Goal: Task Accomplishment & Management: Use online tool/utility

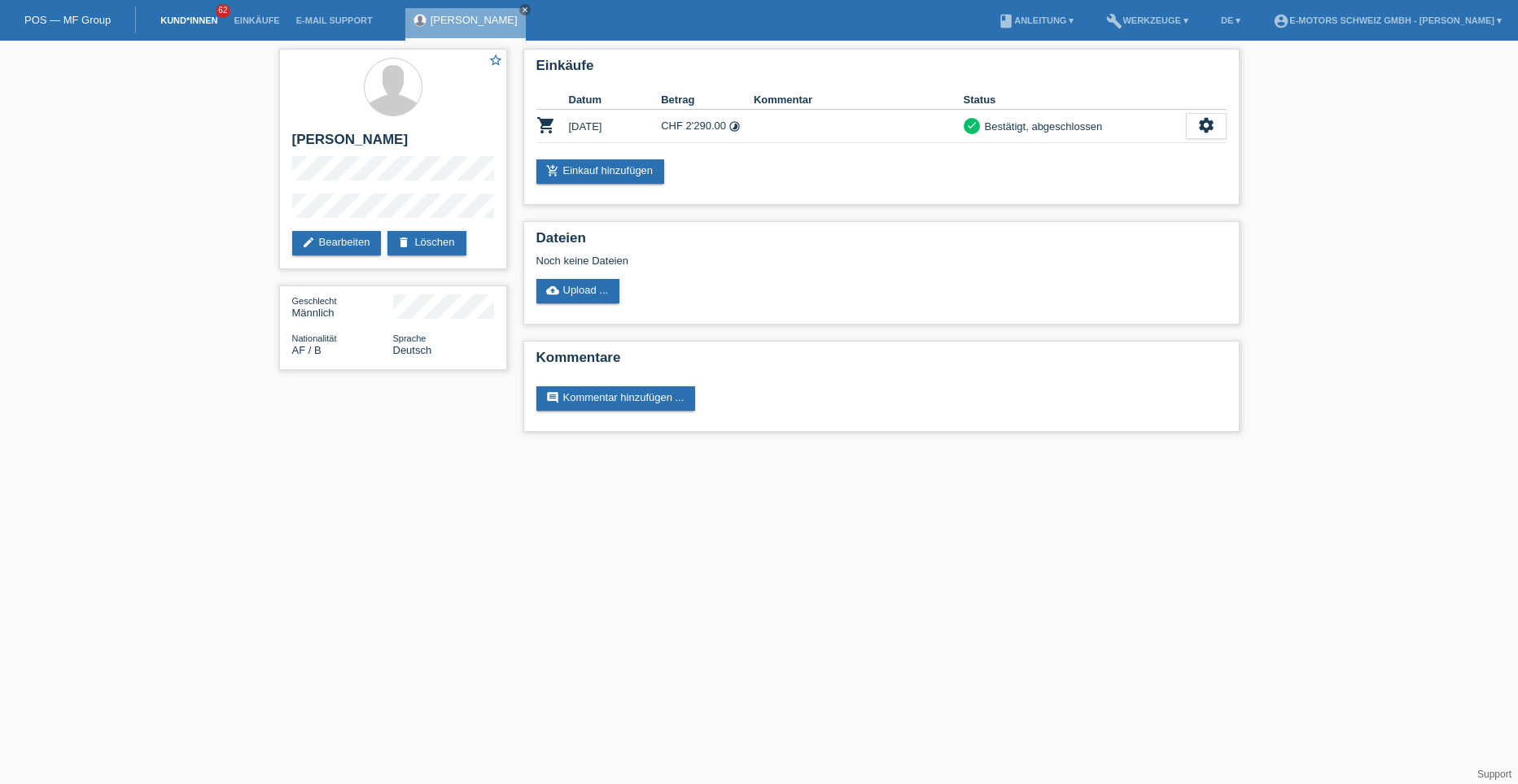
click at [201, 20] on link "Kund*innen" at bounding box center [188, 21] width 73 height 10
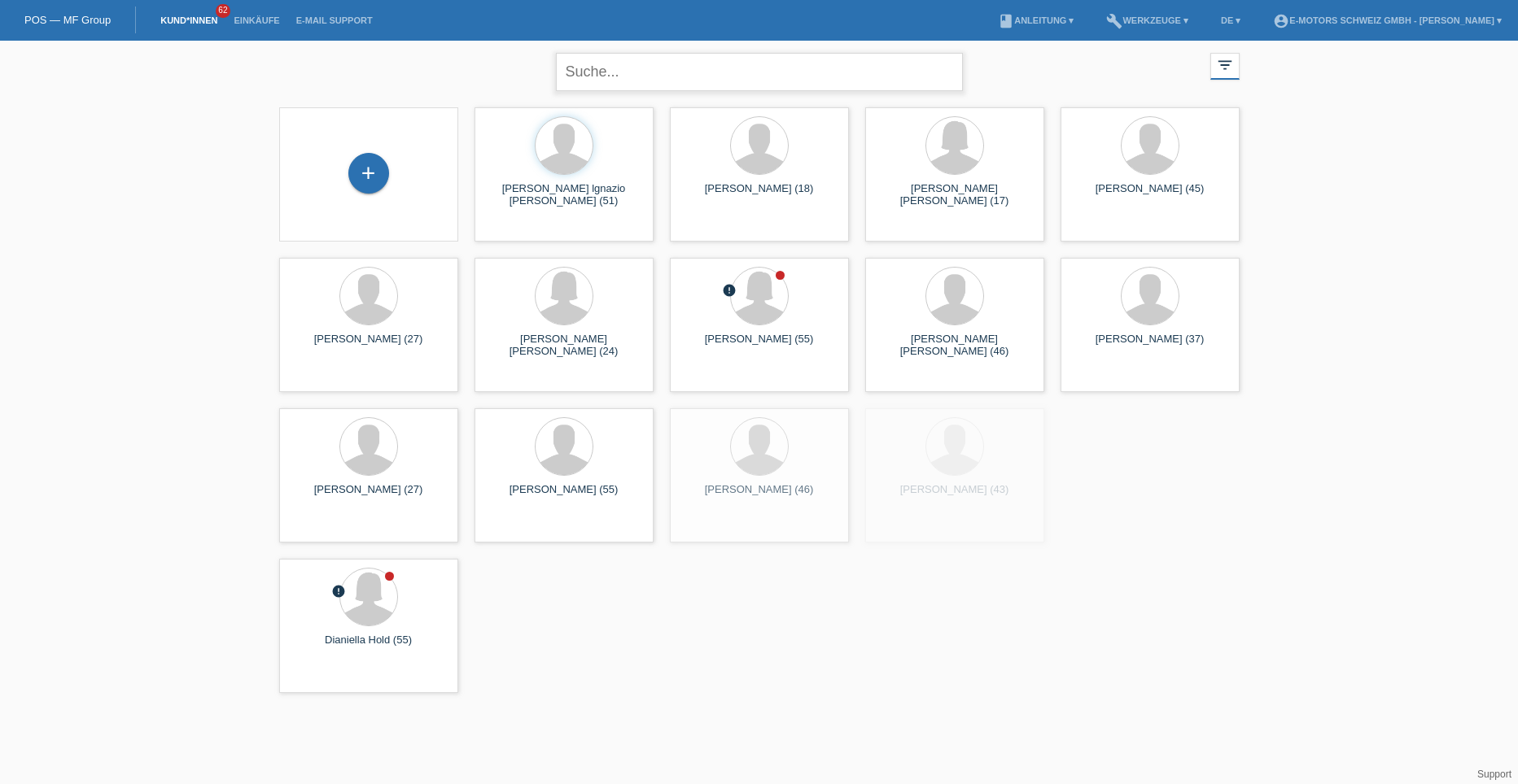
click at [583, 80] on input "text" at bounding box center [759, 72] width 407 height 38
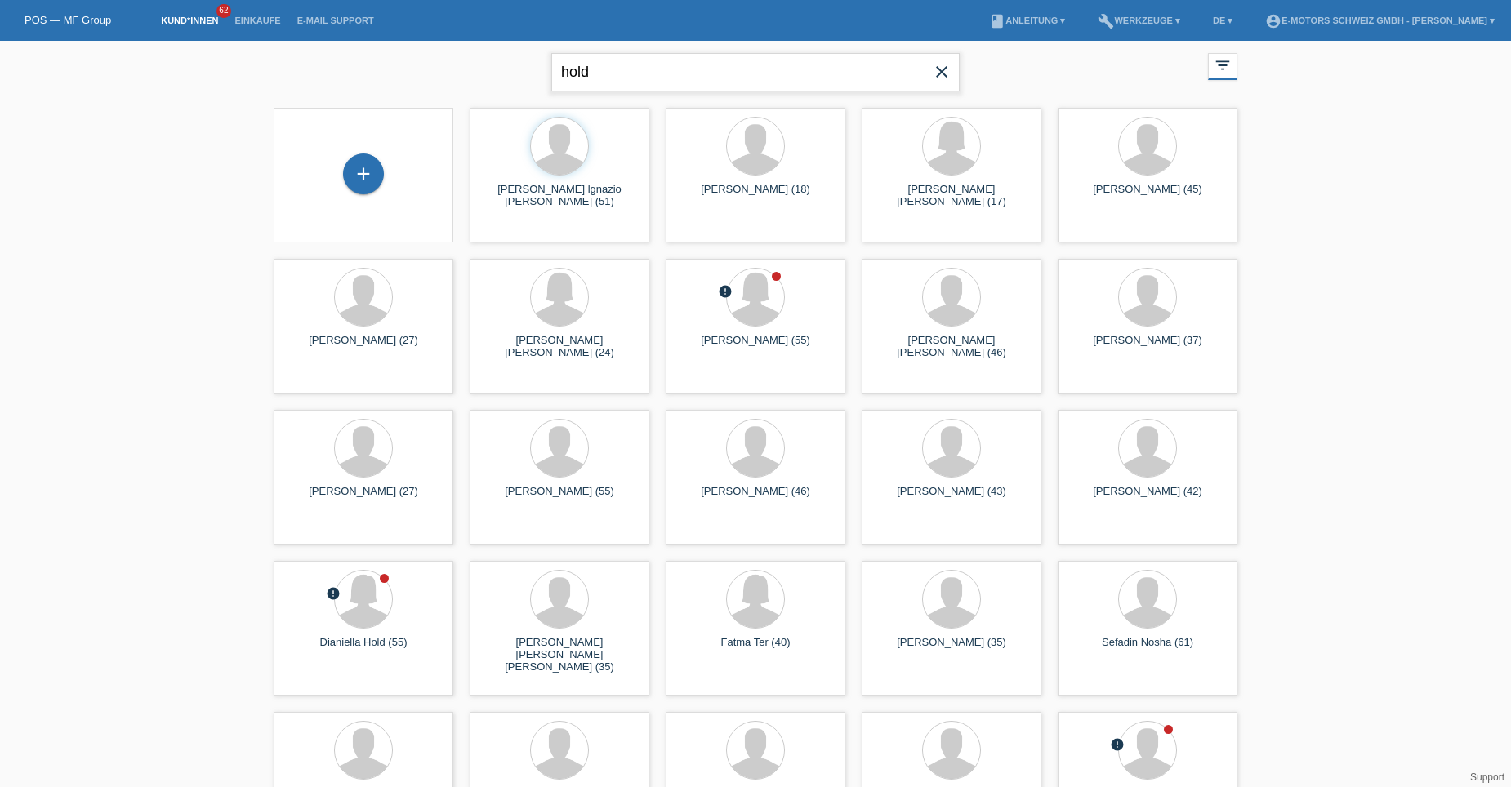
type input "hold"
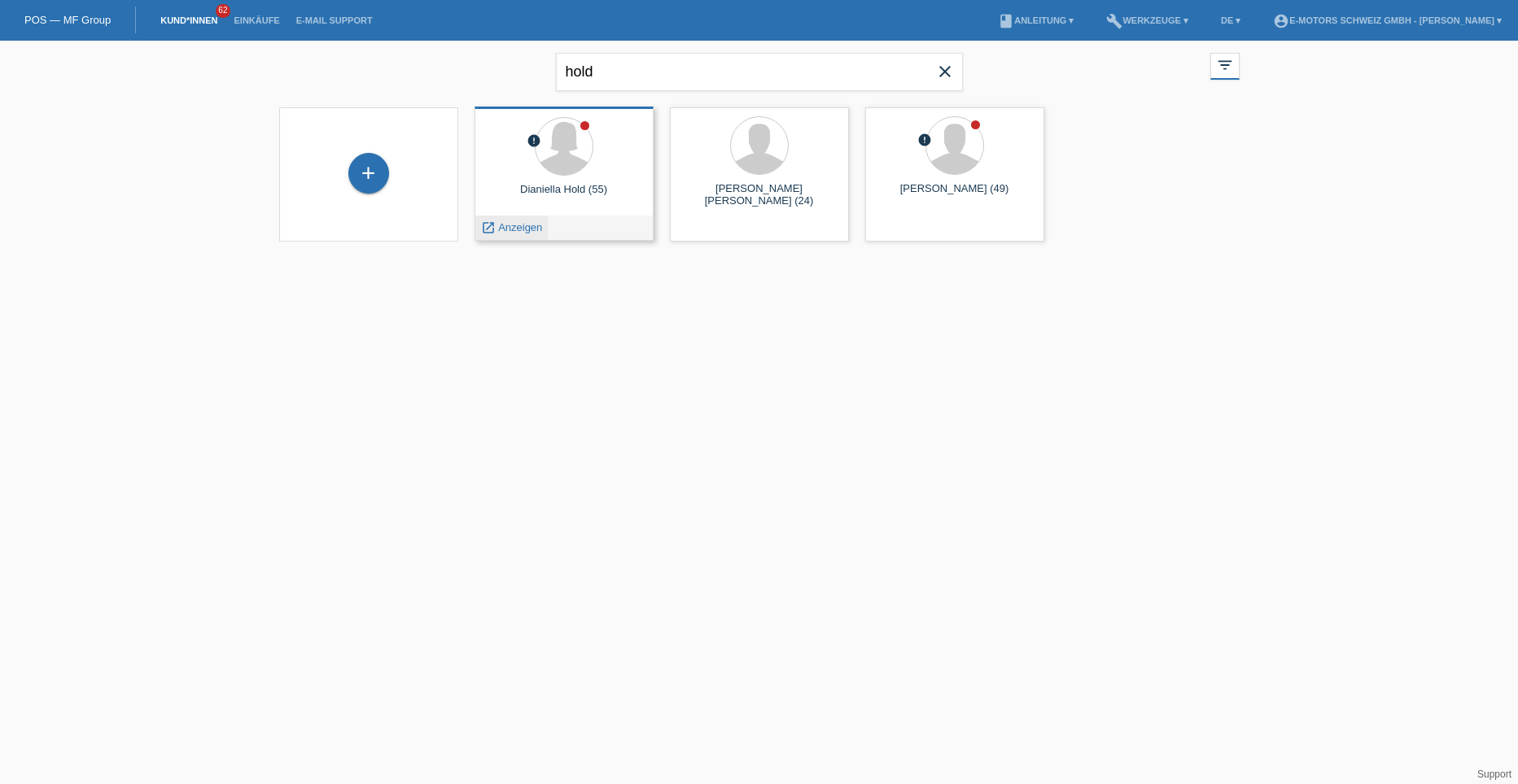
click at [530, 225] on span "Anzeigen" at bounding box center [520, 227] width 44 height 12
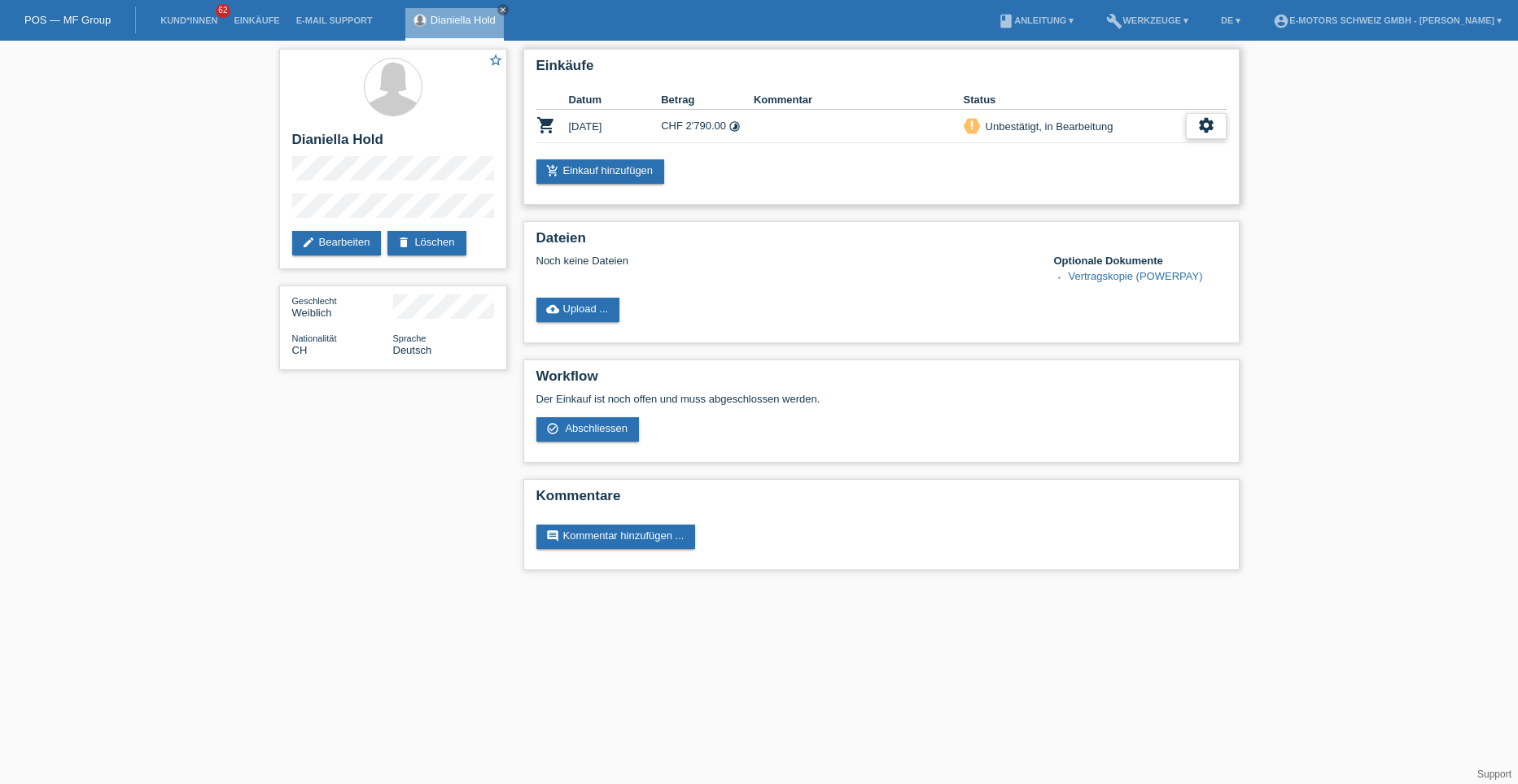
click at [1208, 128] on icon "settings" at bounding box center [1206, 126] width 18 height 18
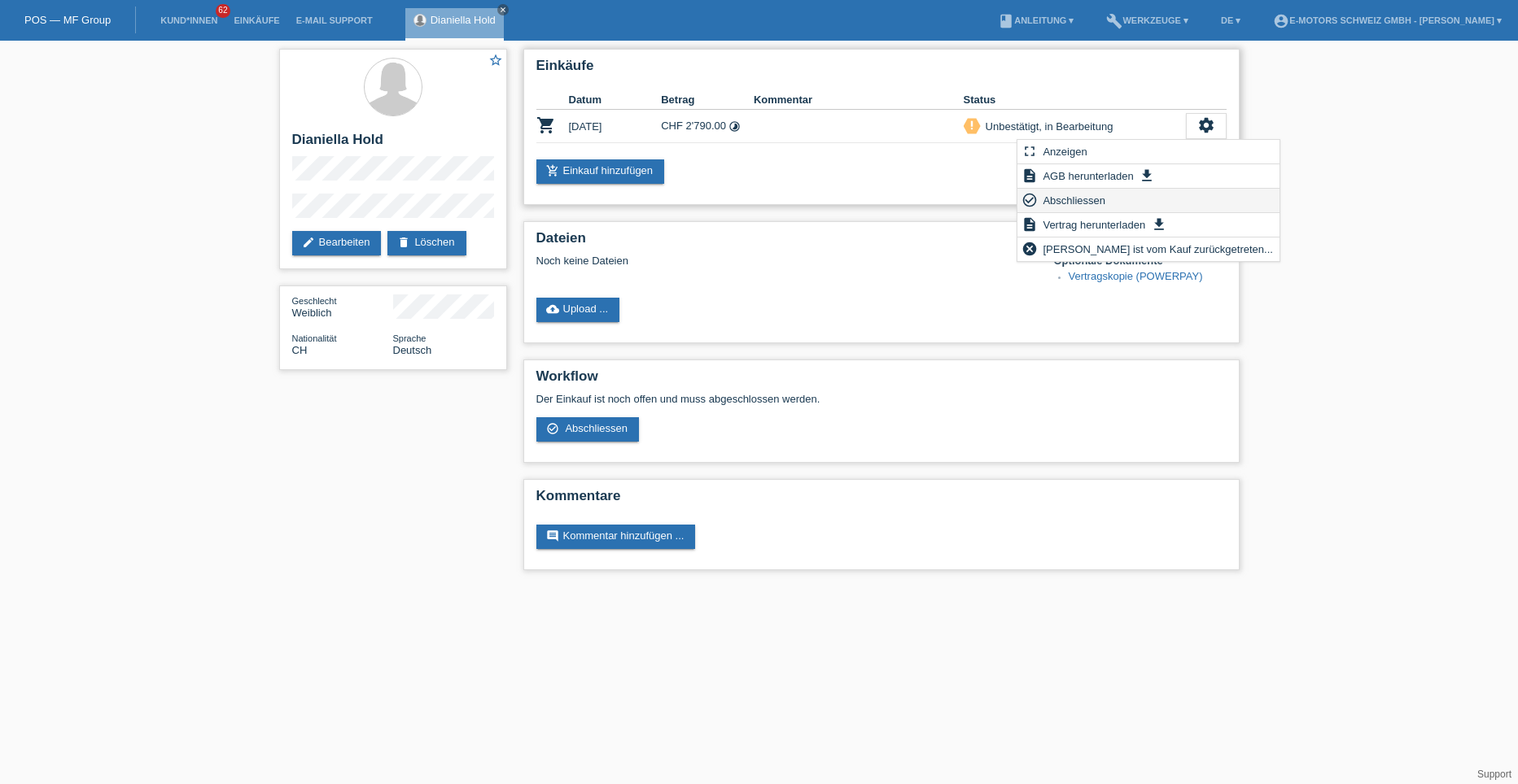
click at [1075, 204] on span "Abschliessen" at bounding box center [1074, 200] width 68 height 20
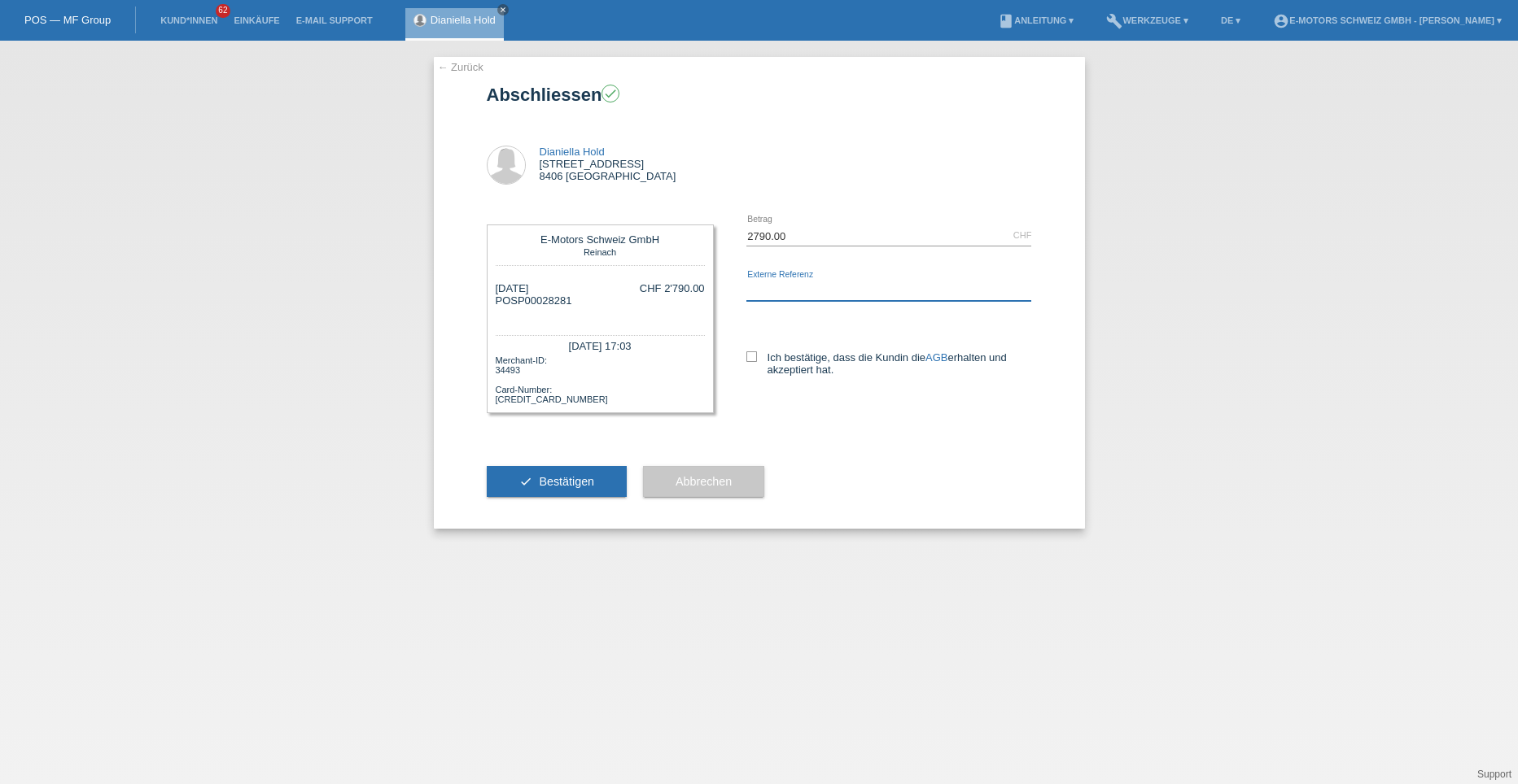
click at [774, 291] on input "text" at bounding box center [889, 291] width 286 height 20
type input "Tristan Dittmar"
click at [750, 355] on icon at bounding box center [752, 357] width 11 height 11
click at [750, 355] on input "Ich bestätige, dass die Kundin die AGB erhalten und akzeptiert hat." at bounding box center [752, 357] width 11 height 11
checkbox input "true"
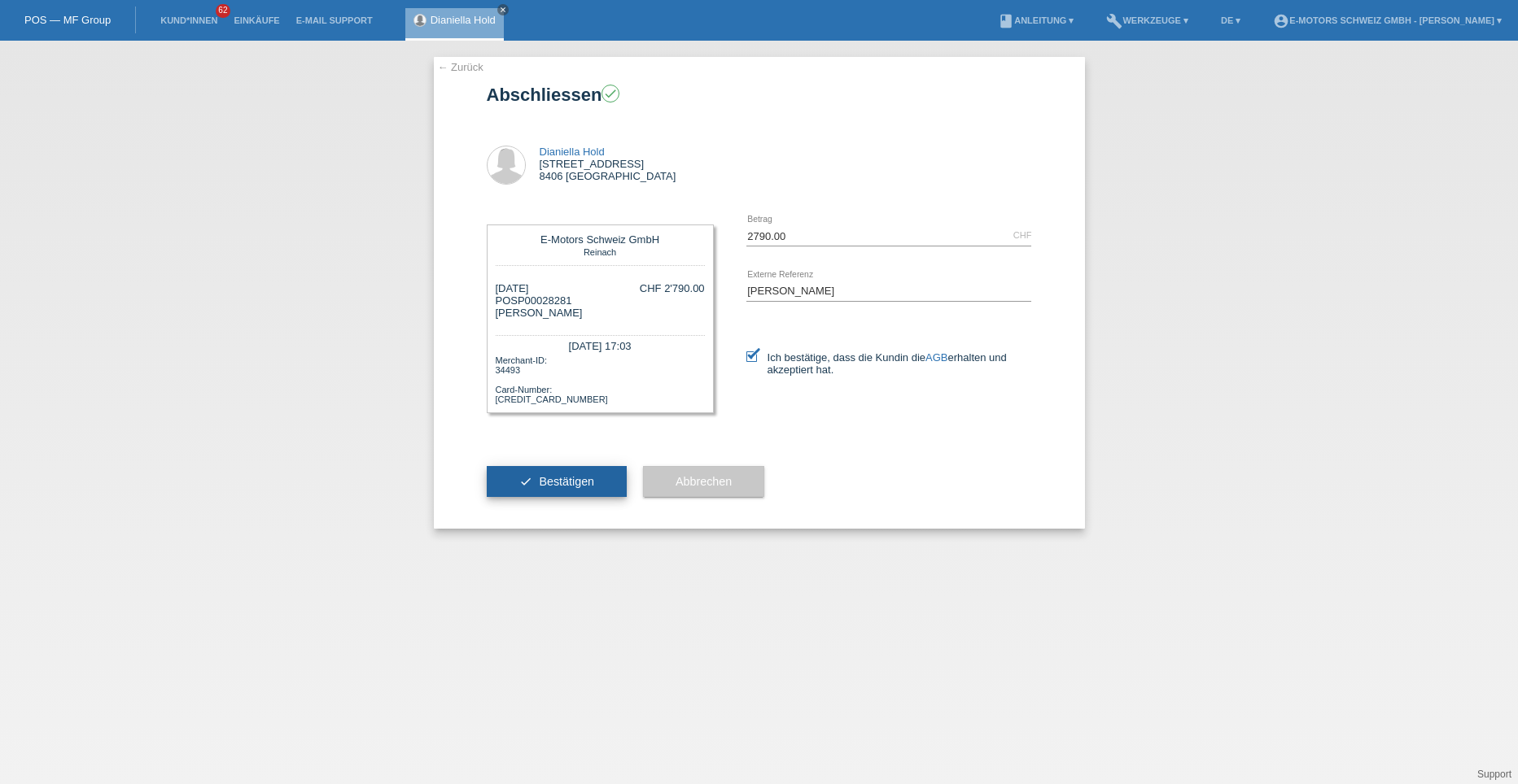
click at [584, 481] on span "Bestätigen" at bounding box center [567, 481] width 56 height 13
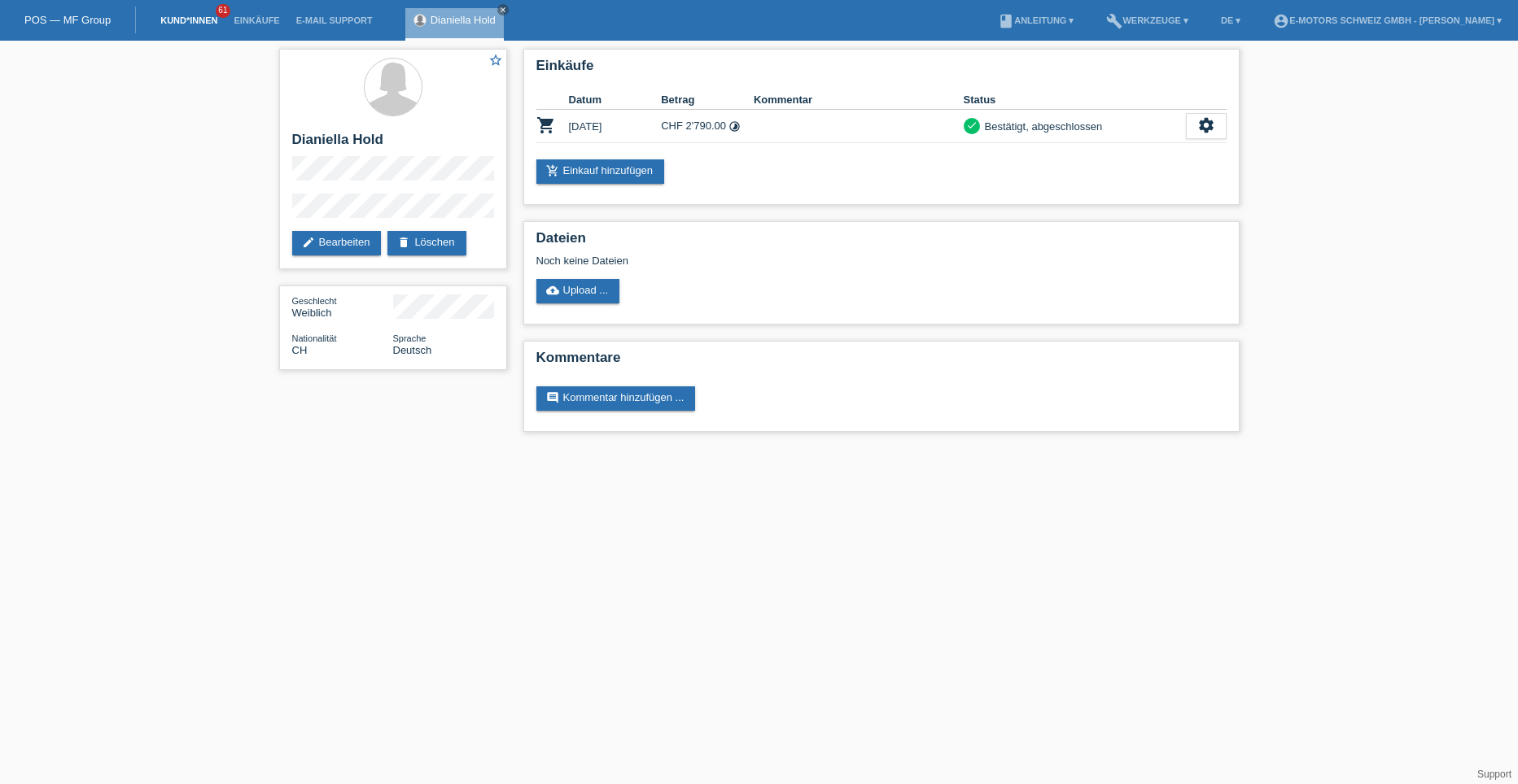
click at [182, 24] on link "Kund*innen" at bounding box center [188, 21] width 73 height 10
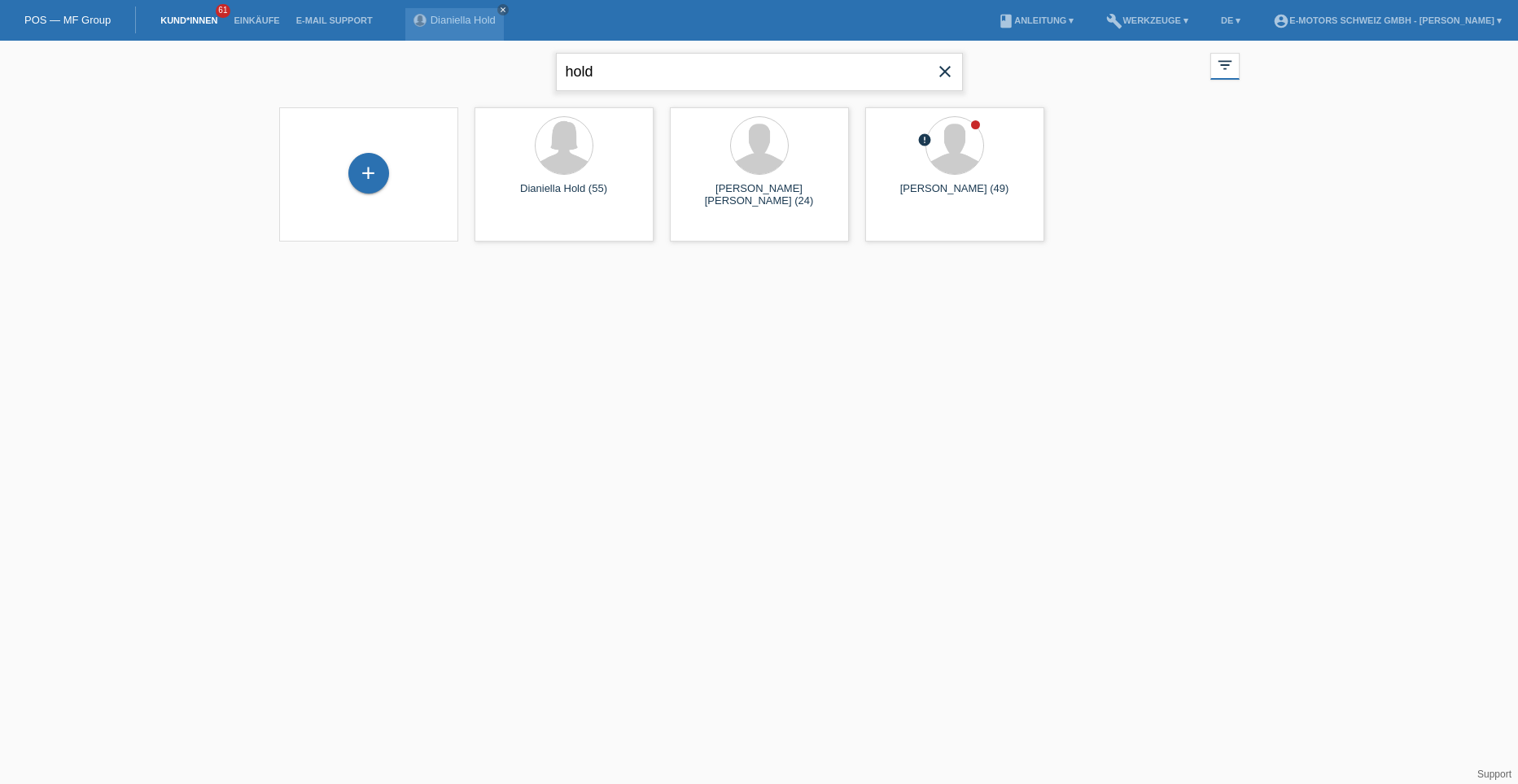
click at [617, 83] on input "hold" at bounding box center [759, 72] width 407 height 38
type input "h"
type input "[PERSON_NAME]"
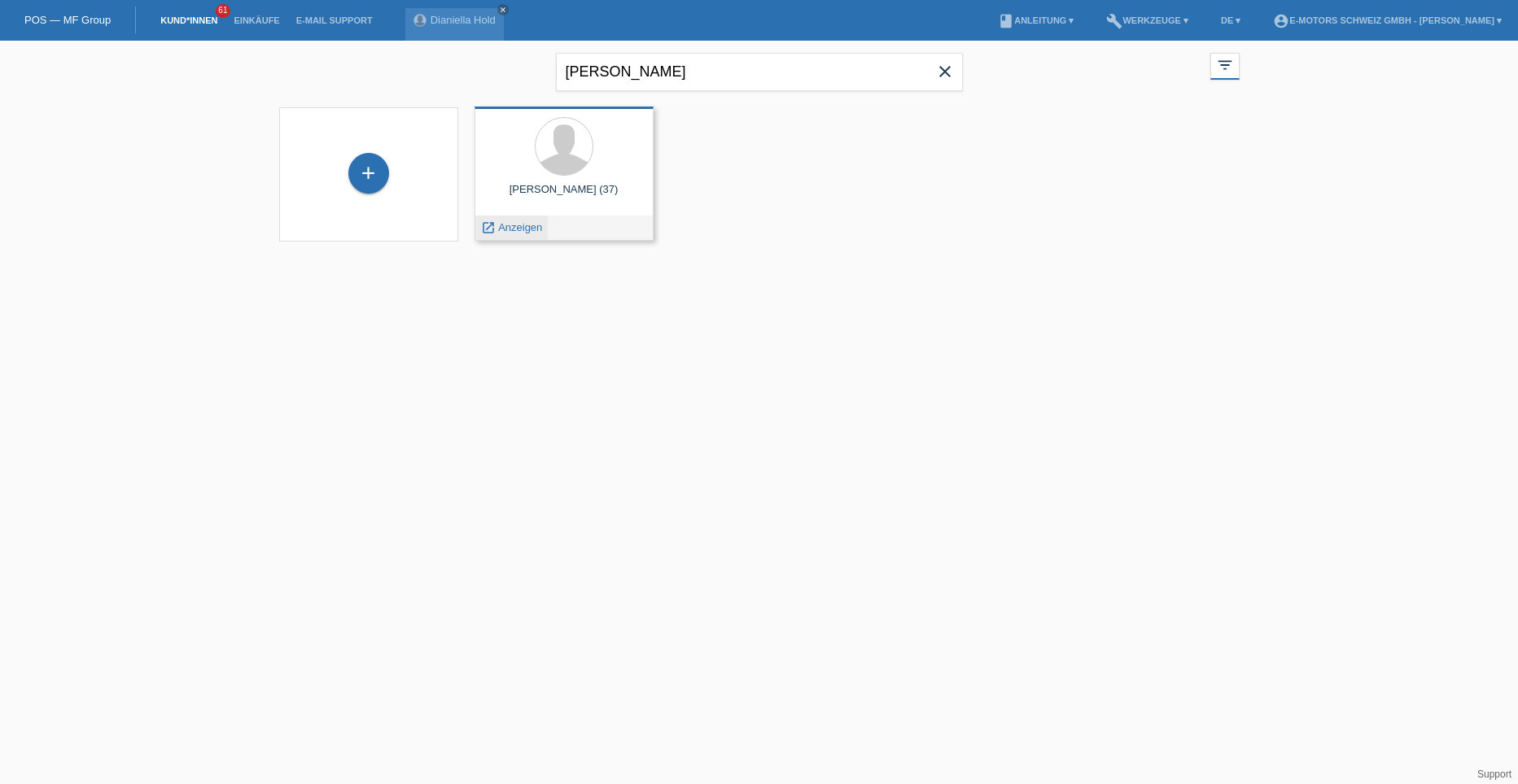
click at [525, 228] on span "Anzeigen" at bounding box center [520, 227] width 44 height 12
